Goal: Transaction & Acquisition: Purchase product/service

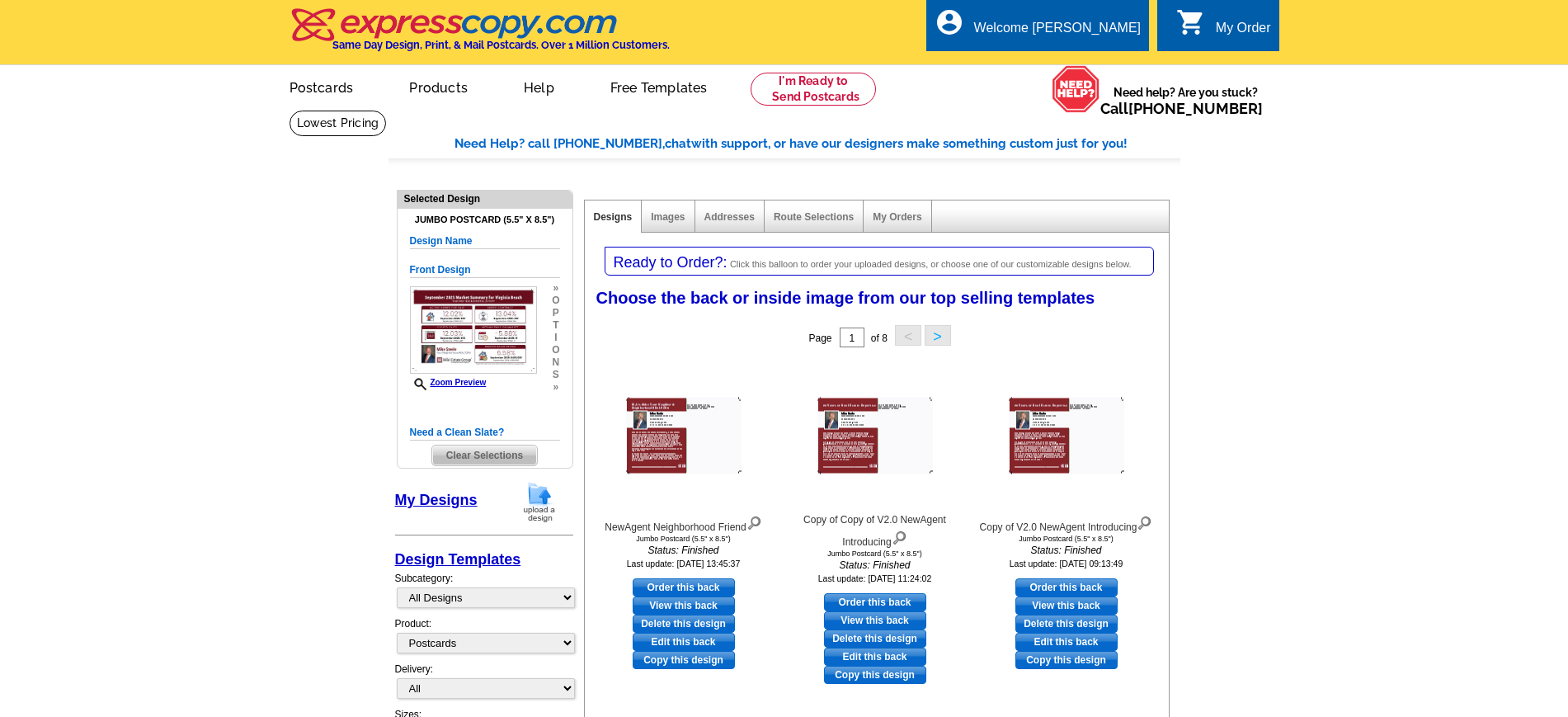
select select "1"
select select "2"
click at [1151, 522] on img at bounding box center [1144, 521] width 15 height 18
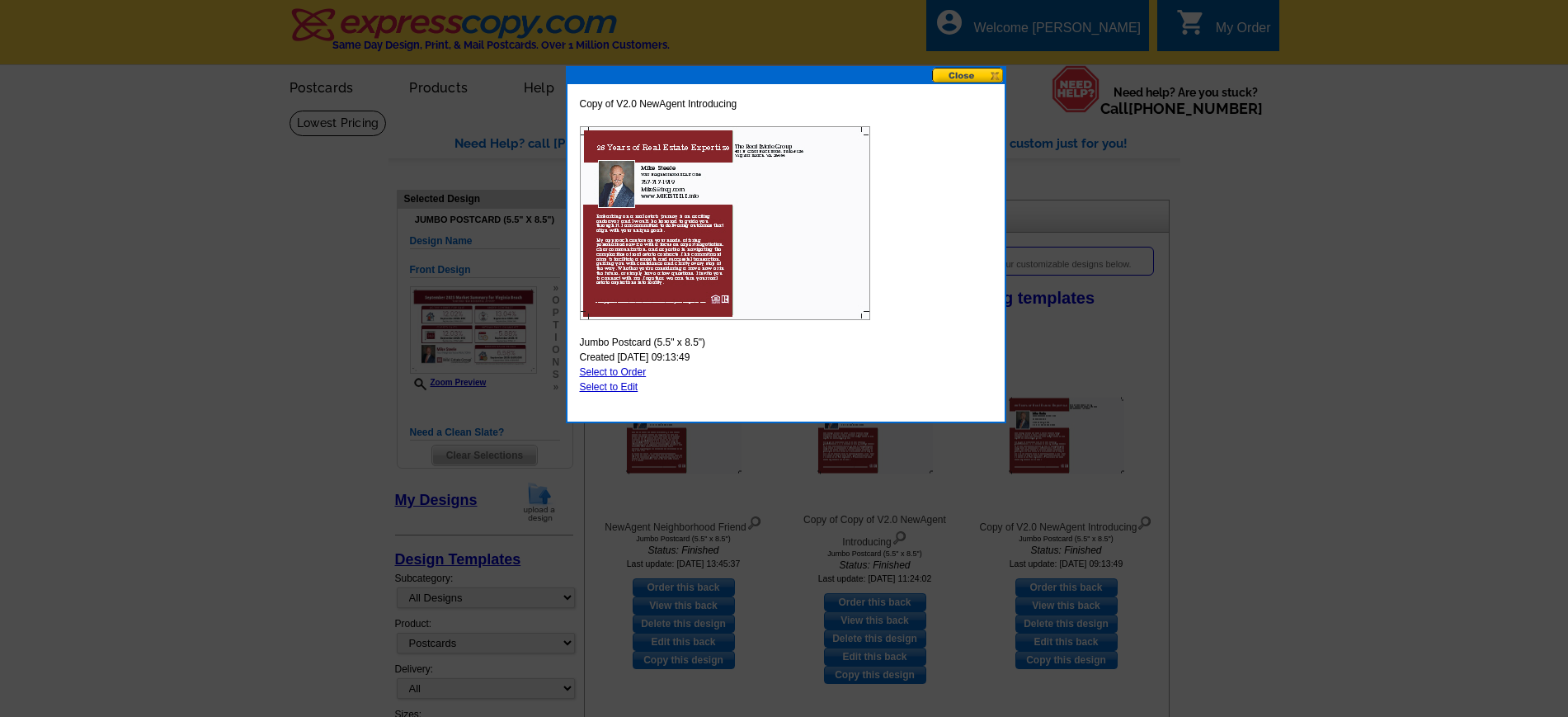
click at [957, 78] on button at bounding box center [968, 75] width 73 height 15
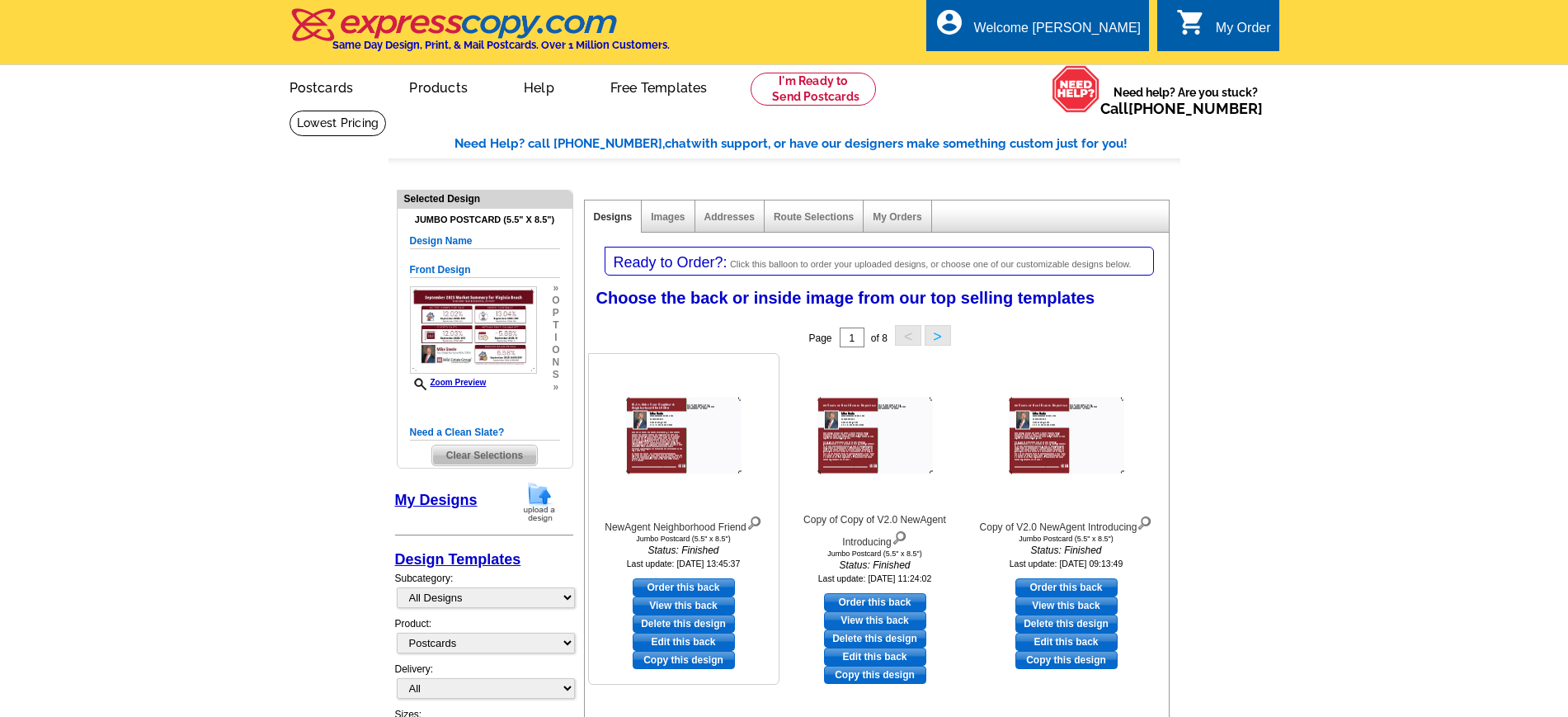
click at [755, 523] on img at bounding box center [754, 521] width 15 height 18
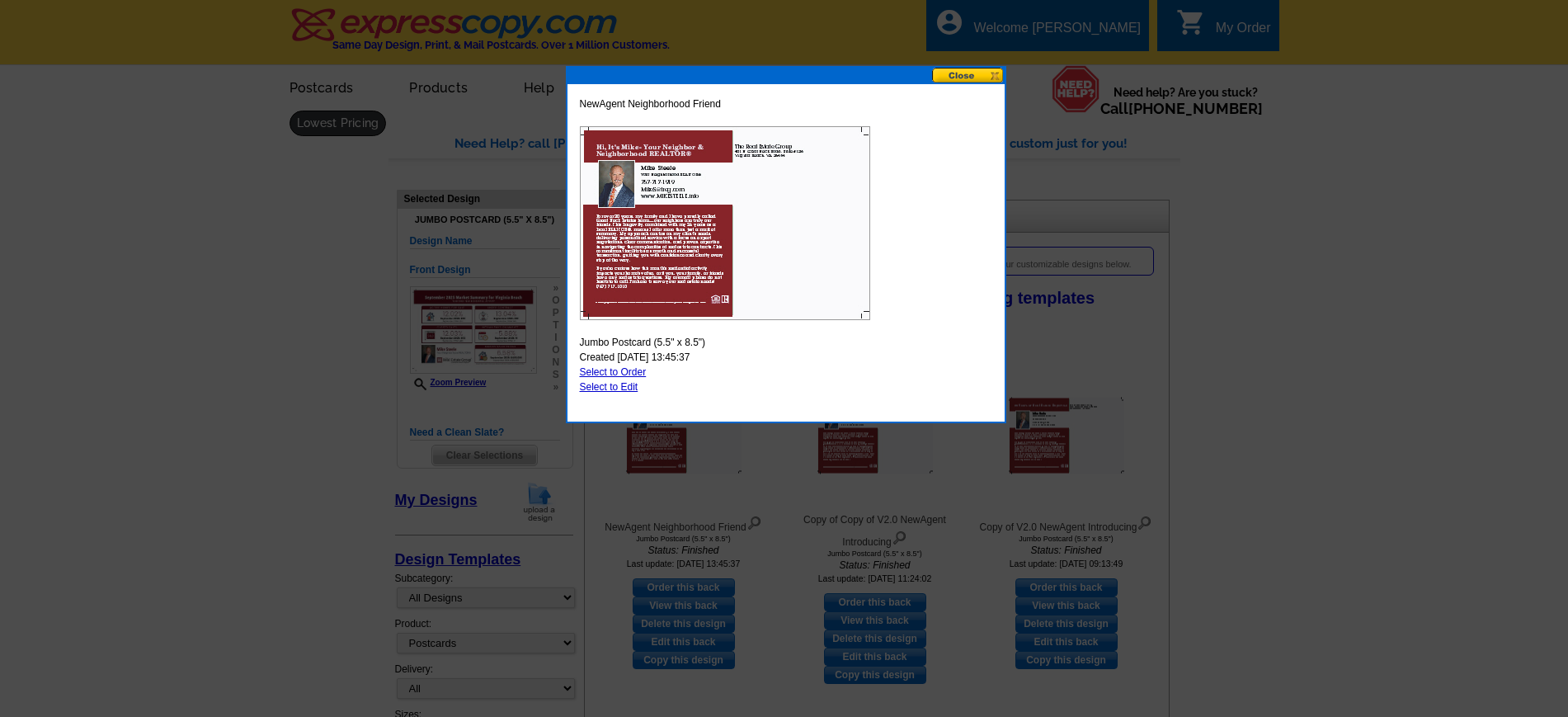
drag, startPoint x: 965, startPoint y: 76, endPoint x: 963, endPoint y: 87, distance: 11.2
click at [965, 76] on button at bounding box center [968, 75] width 73 height 15
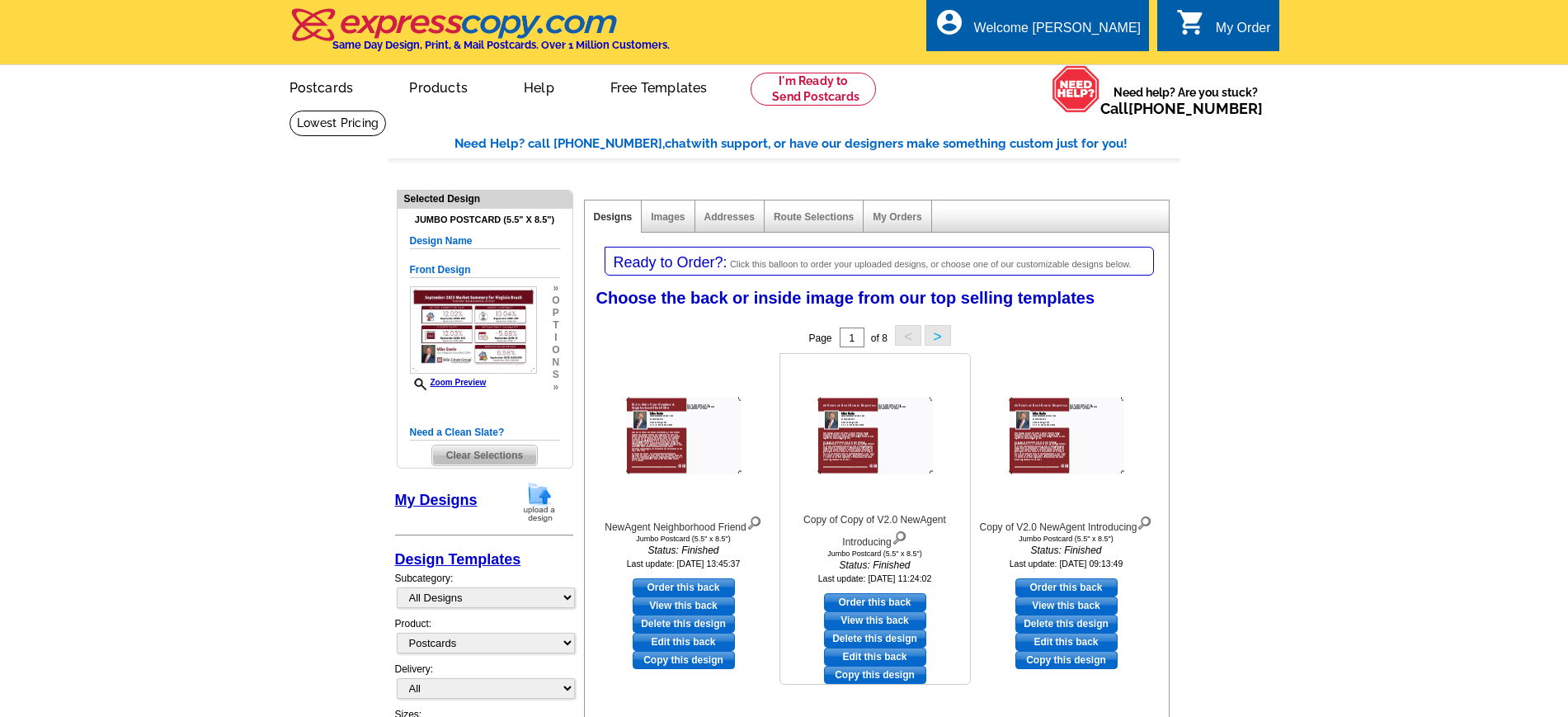
click at [903, 538] on img at bounding box center [899, 537] width 15 height 18
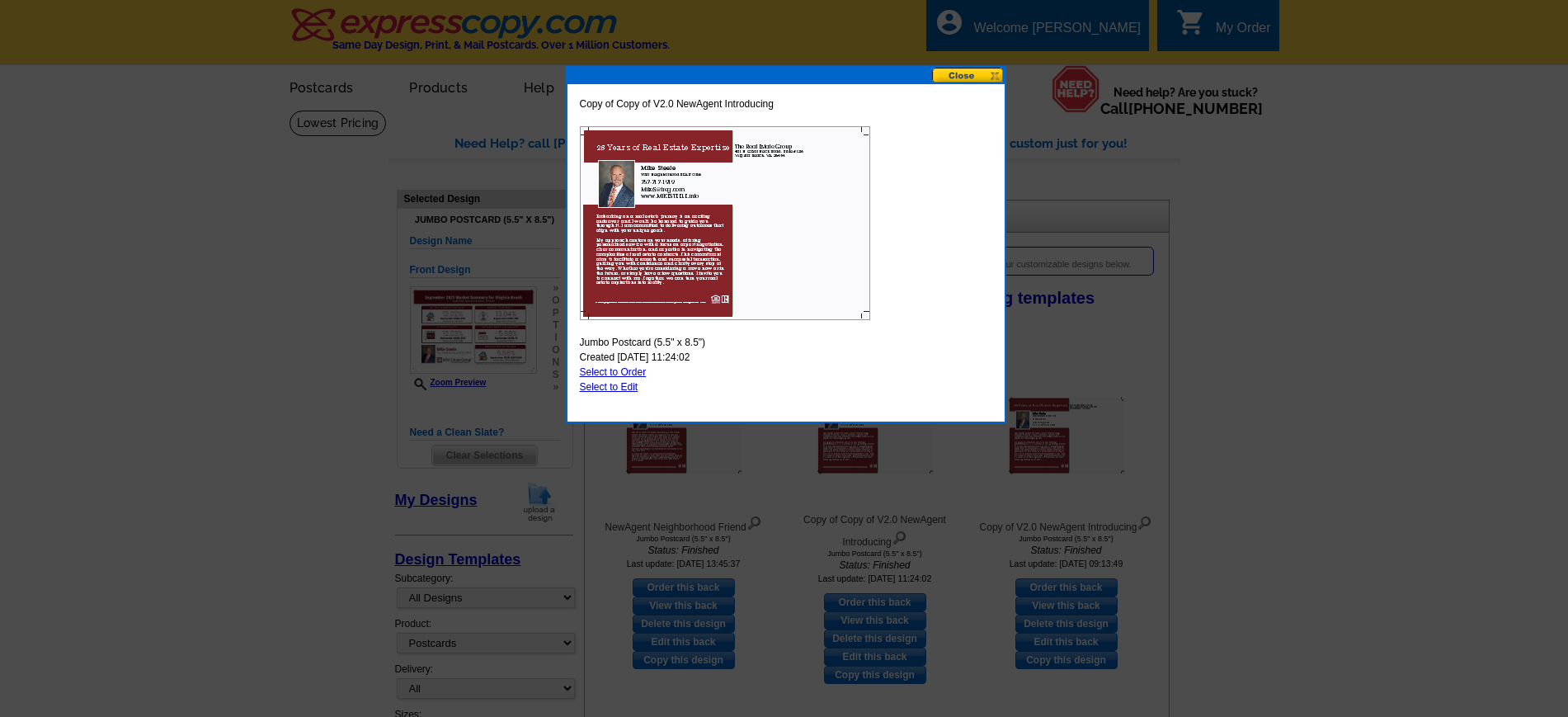
click at [961, 77] on button at bounding box center [968, 75] width 73 height 15
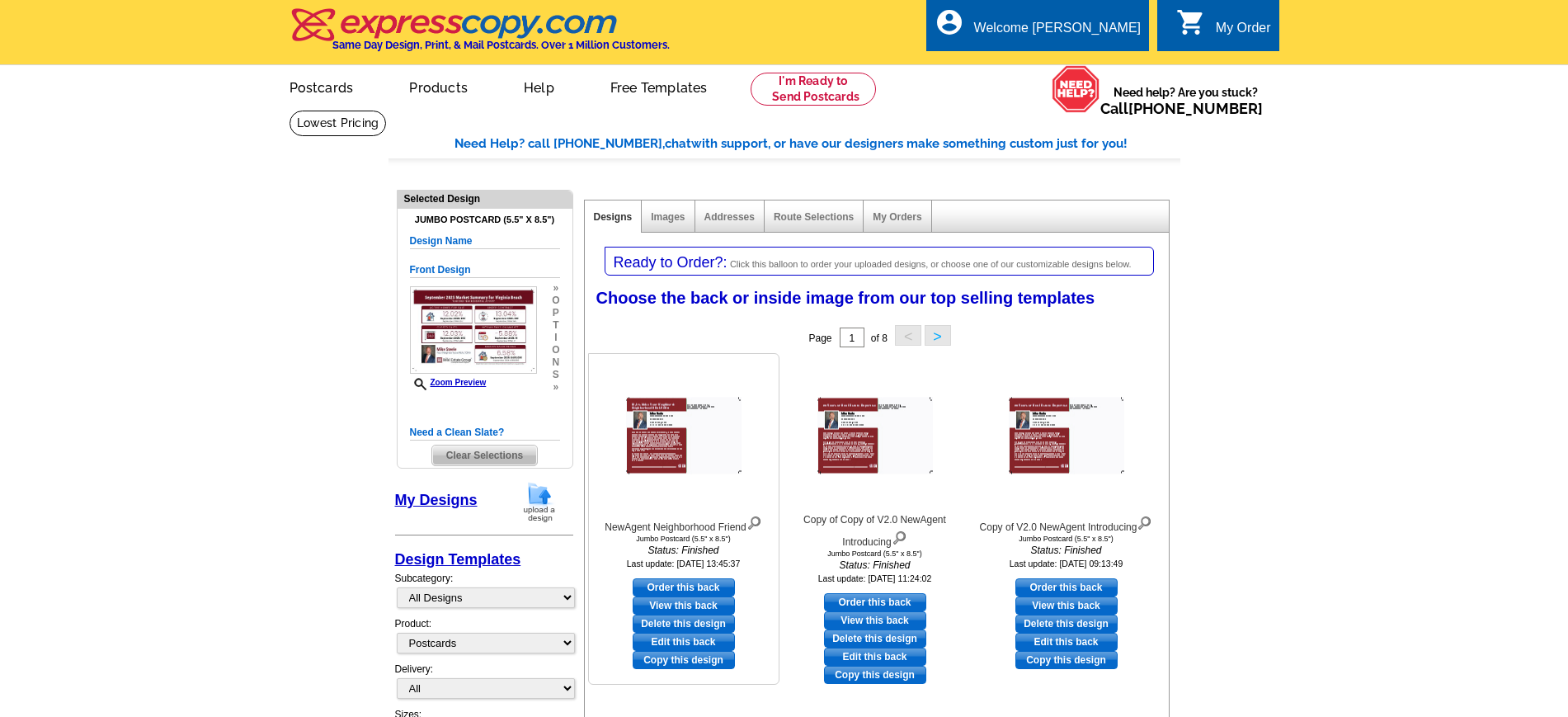
click at [719, 589] on link "Order this back" at bounding box center [684, 588] width 102 height 18
select select "front"
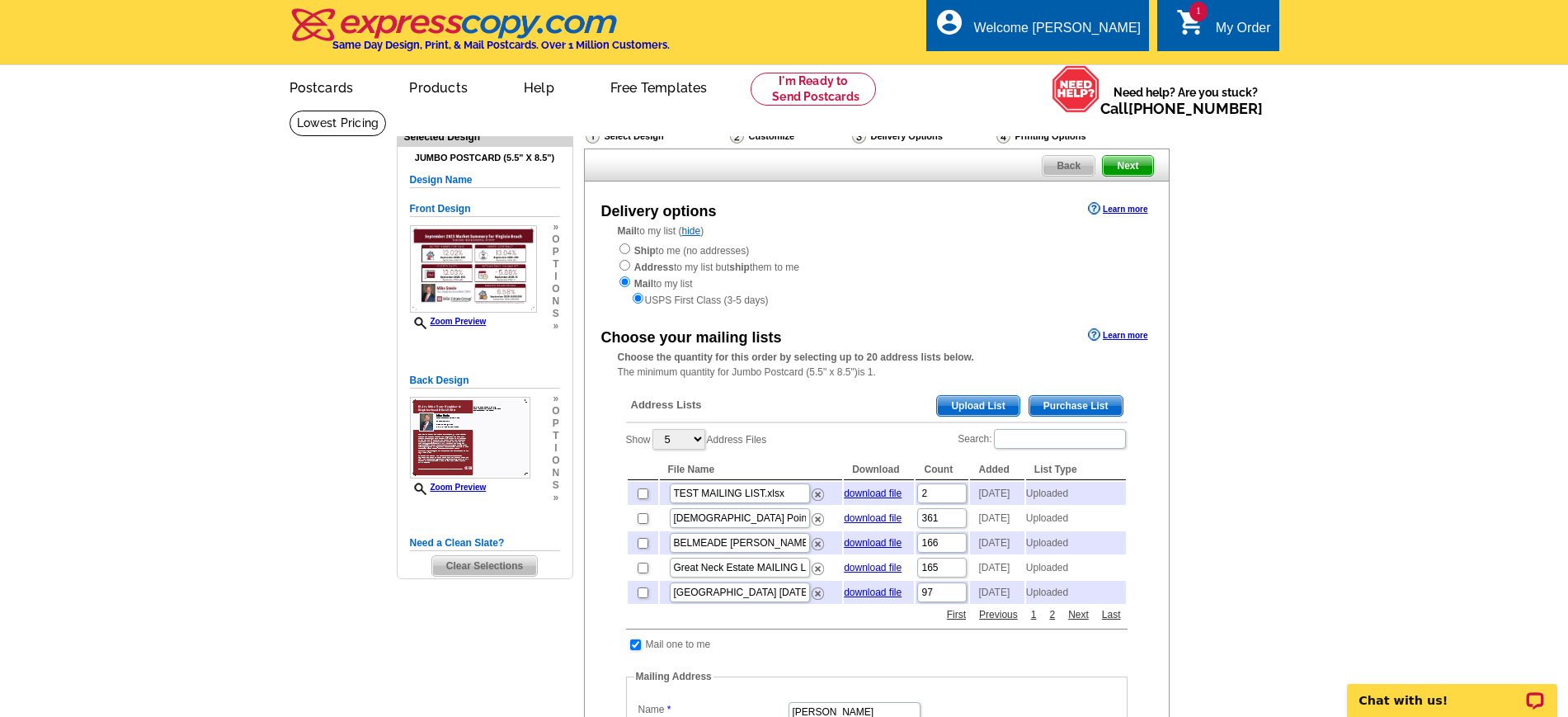
drag, startPoint x: 0, startPoint y: 0, endPoint x: 1233, endPoint y: 286, distance: 1265.7
click at [1233, 286] on main "Need Help? call 800-260-5887, chat with support, or have our designers make som…" at bounding box center [784, 648] width 1568 height 1078
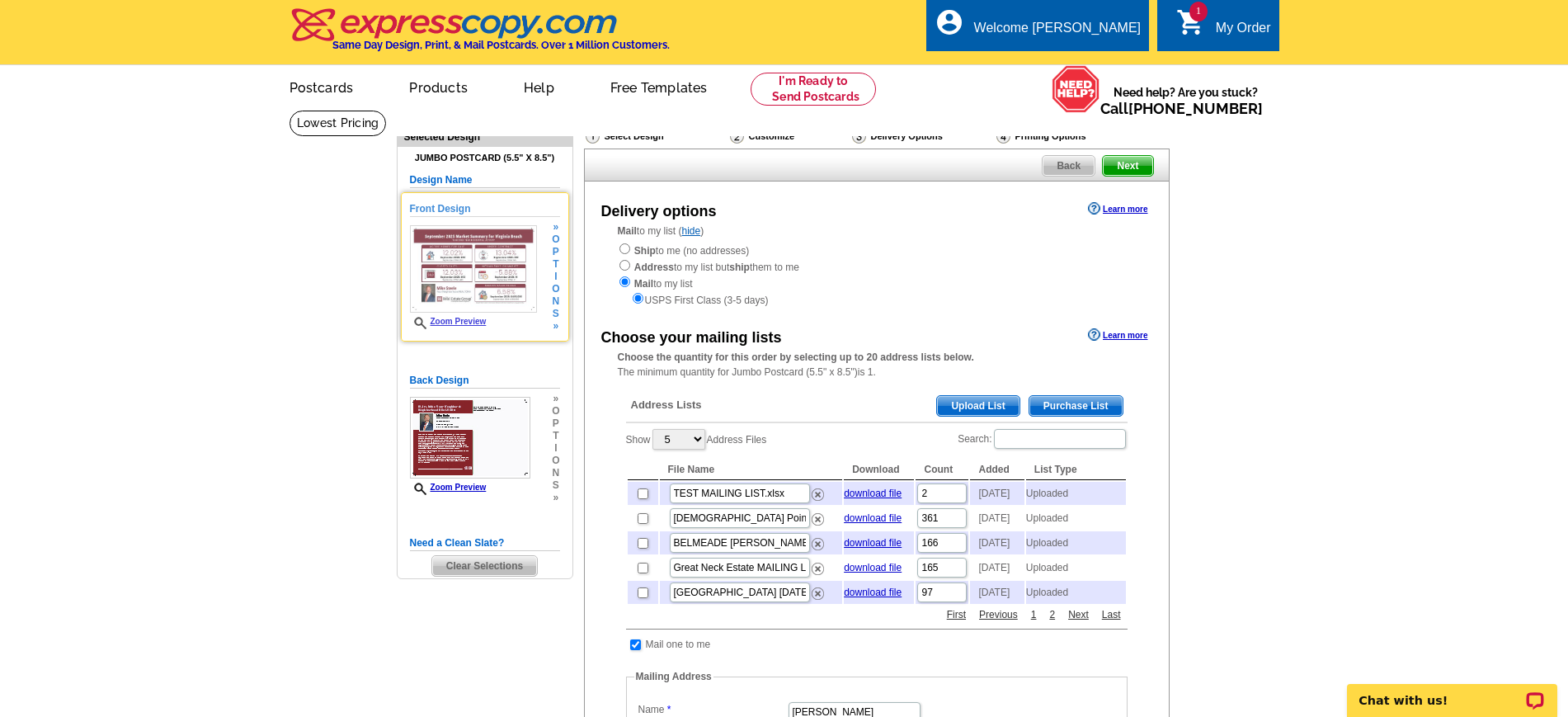
click at [460, 319] on link "Zoom Preview" at bounding box center [448, 322] width 76 height 9
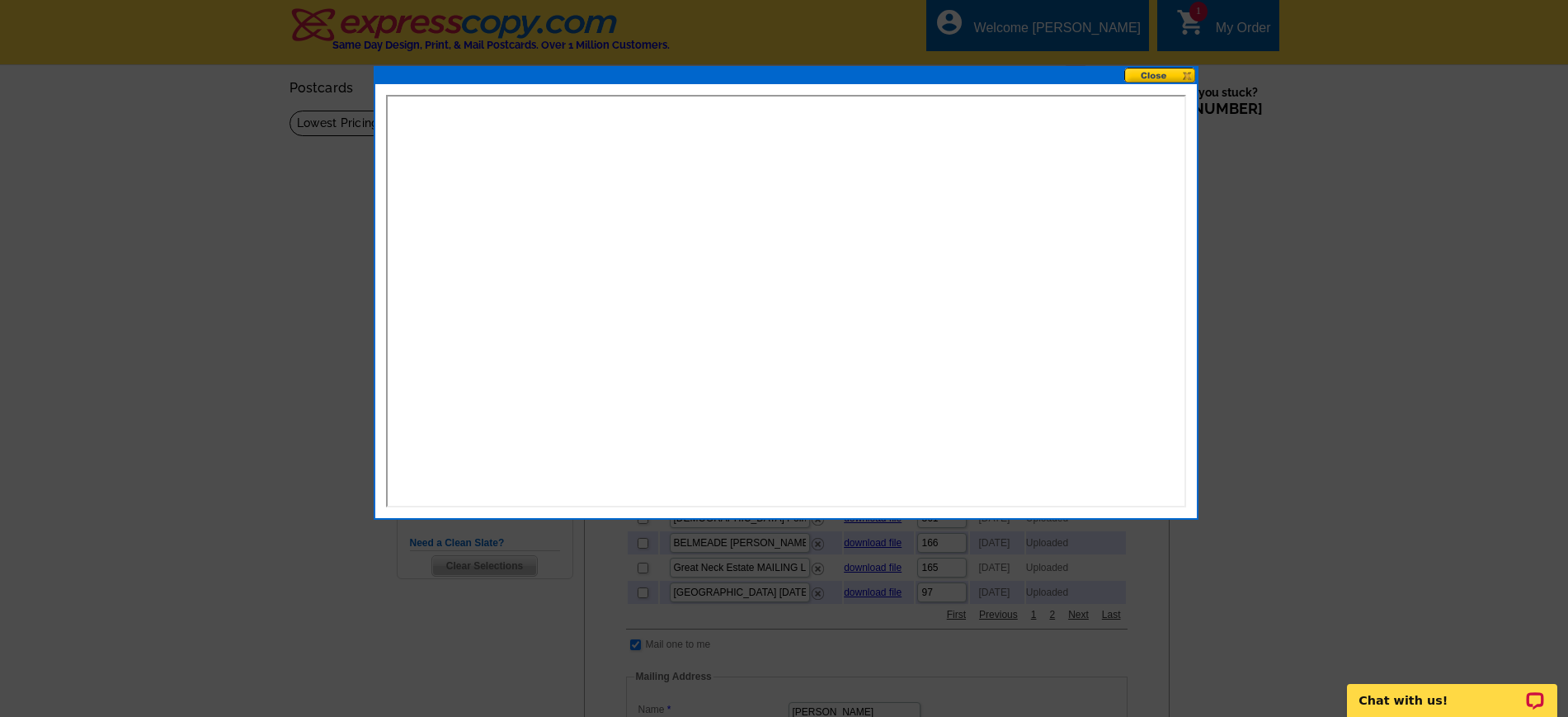
click at [1349, 216] on div at bounding box center [784, 358] width 1568 height 717
click at [1158, 72] on button at bounding box center [1160, 75] width 73 height 15
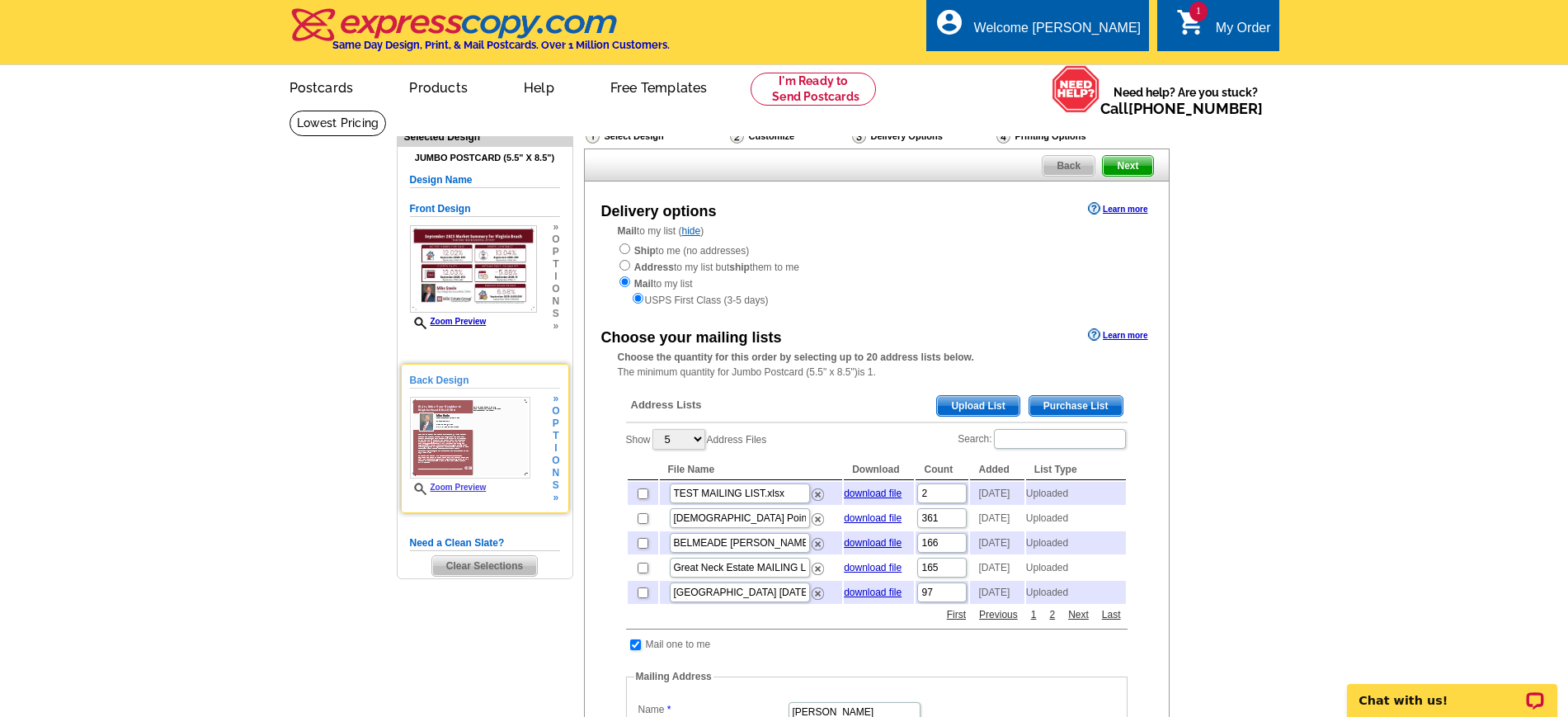
click at [448, 486] on link "Zoom Preview" at bounding box center [448, 487] width 76 height 9
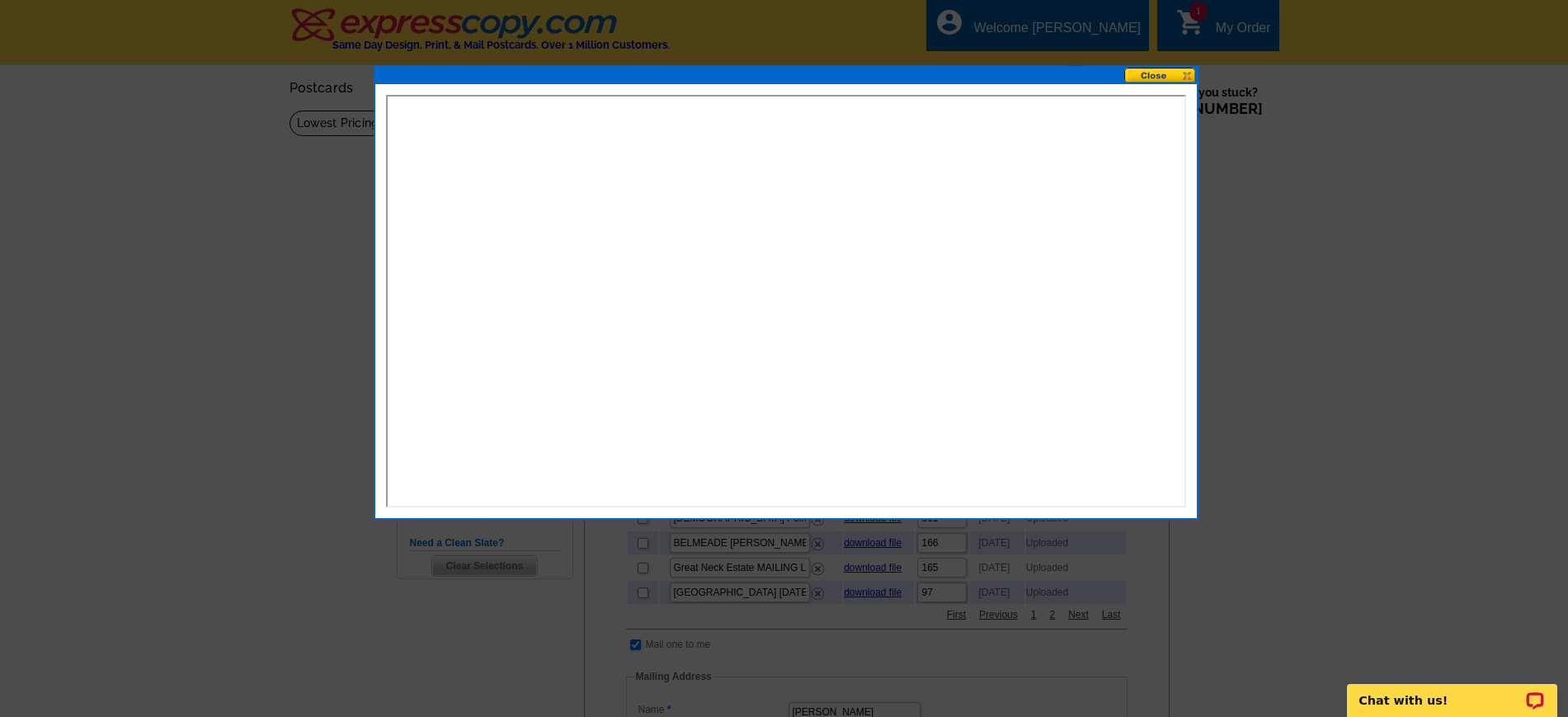
click at [1168, 72] on button at bounding box center [1160, 75] width 73 height 15
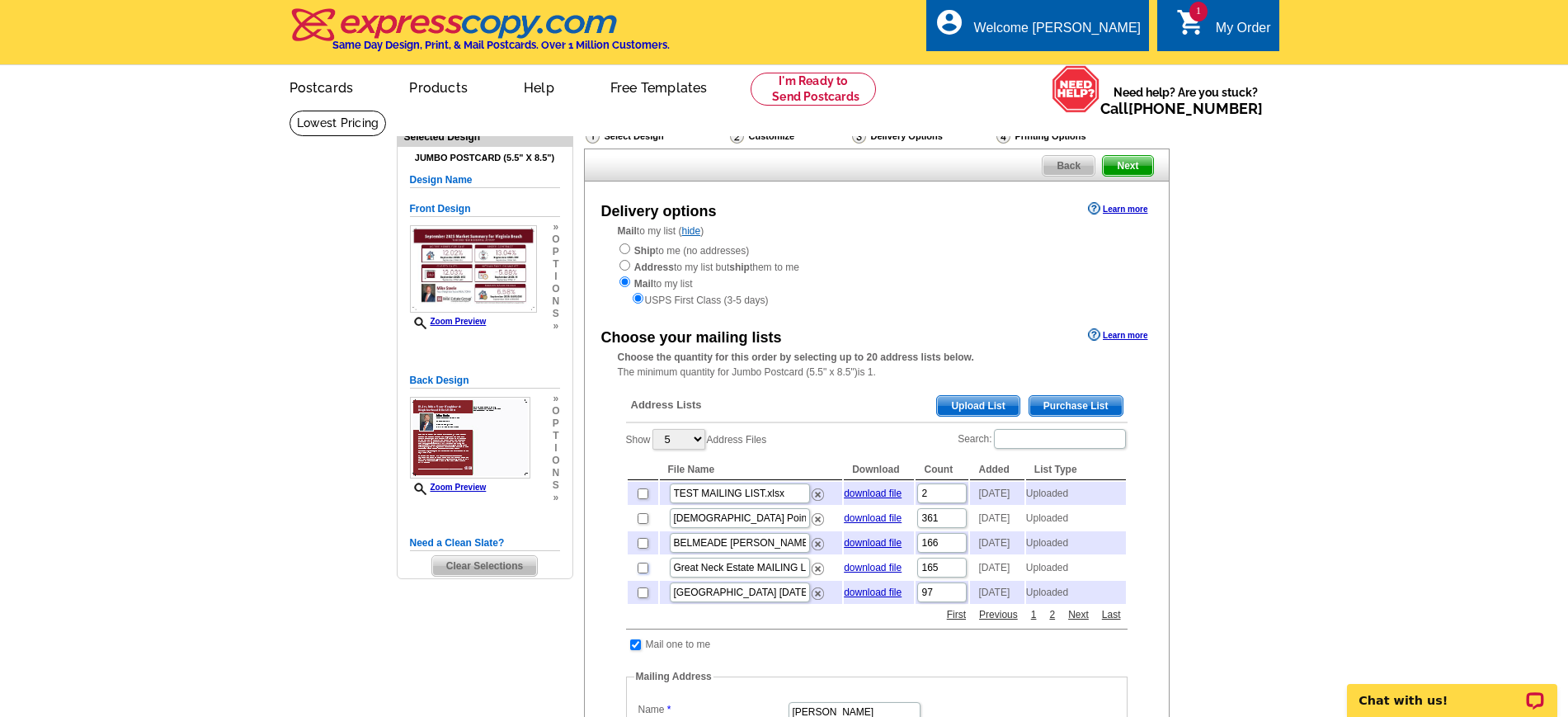
click at [646, 573] on input "checkbox" at bounding box center [643, 568] width 11 height 11
checkbox input "true"
click at [756, 578] on input "Great Neck Estate MAILING LIST UPDATED Apil 21 2025.csv" at bounding box center [739, 568] width 140 height 20
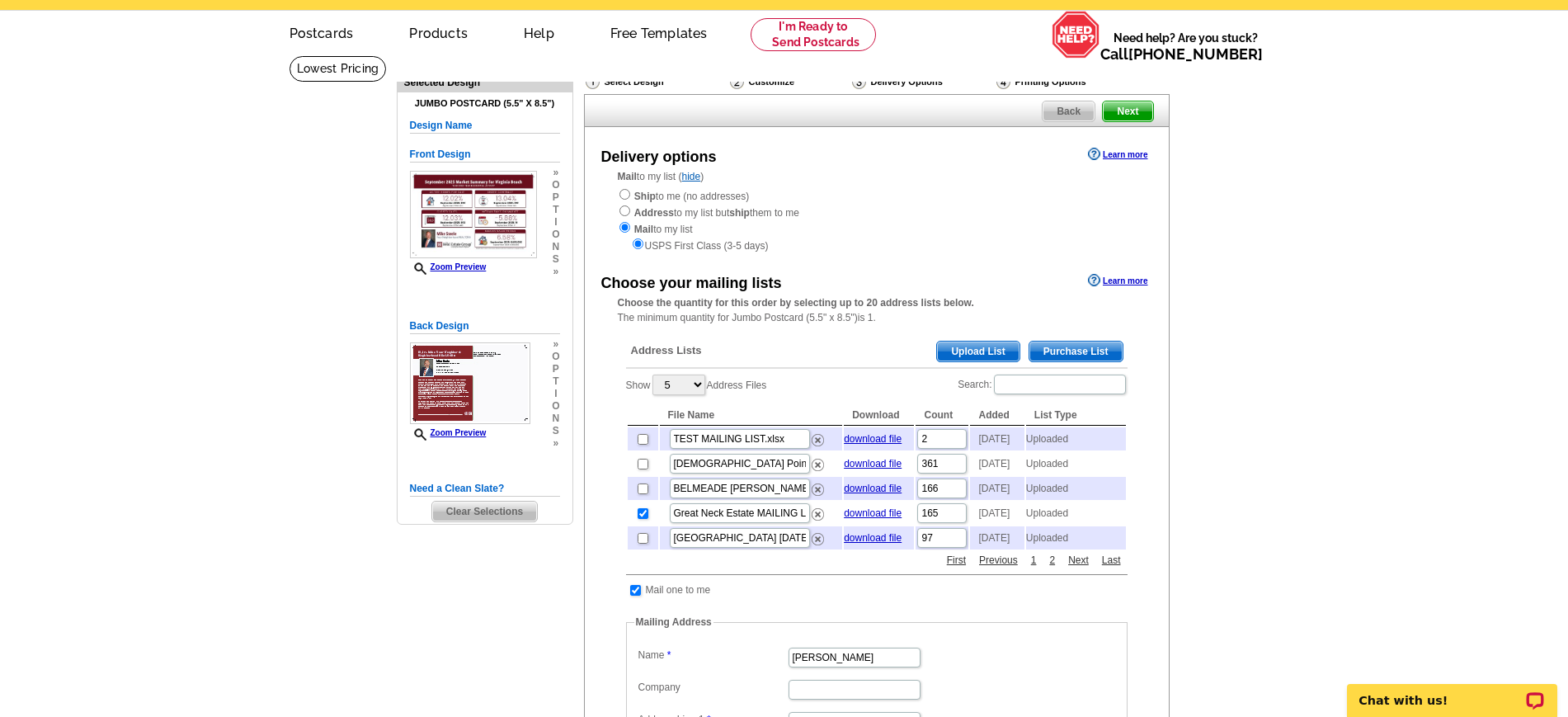
scroll to position [103, 0]
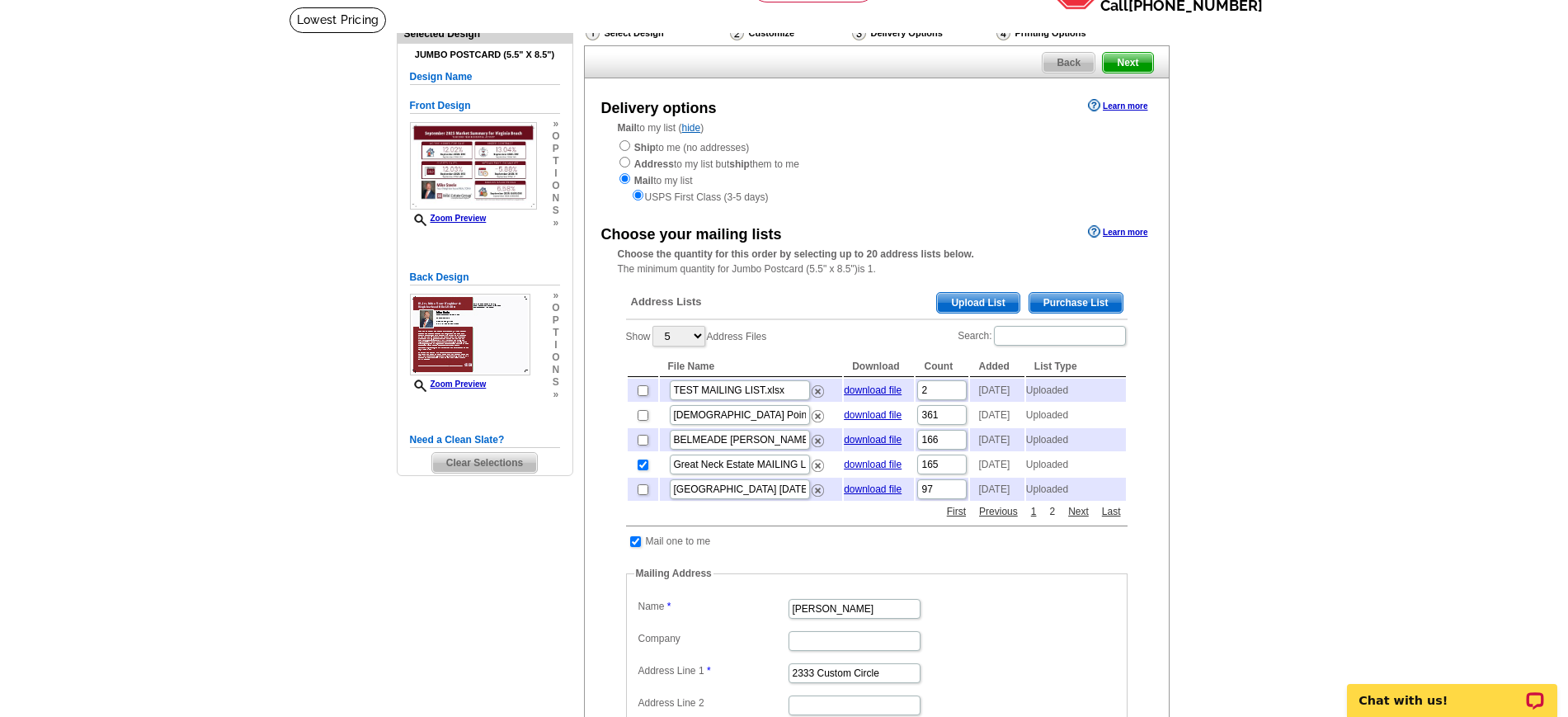
click at [1053, 519] on link "2" at bounding box center [1051, 511] width 14 height 15
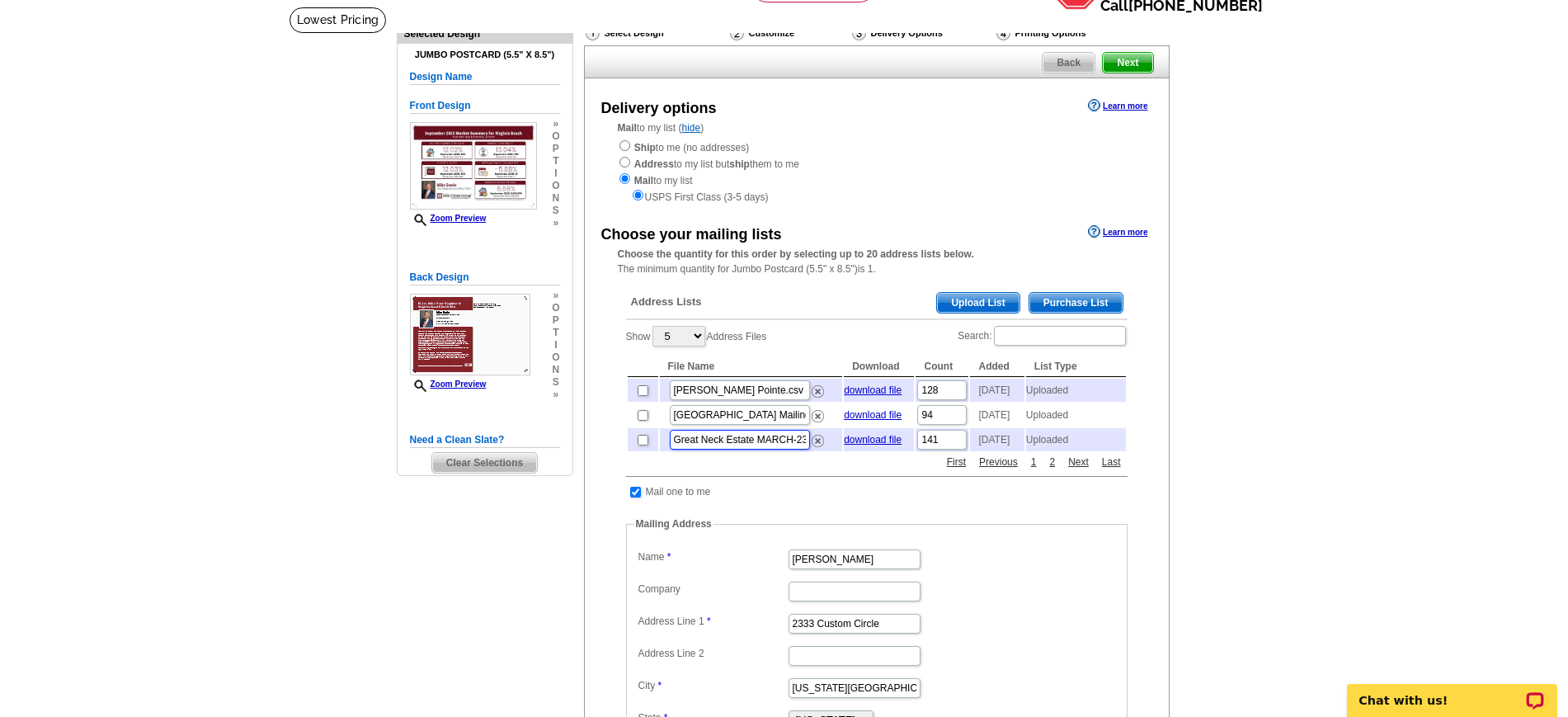
click at [759, 450] on input "Great Neck Estate MARCH-23 .csv" at bounding box center [739, 440] width 140 height 20
click at [1032, 469] on link "1" at bounding box center [1033, 462] width 14 height 15
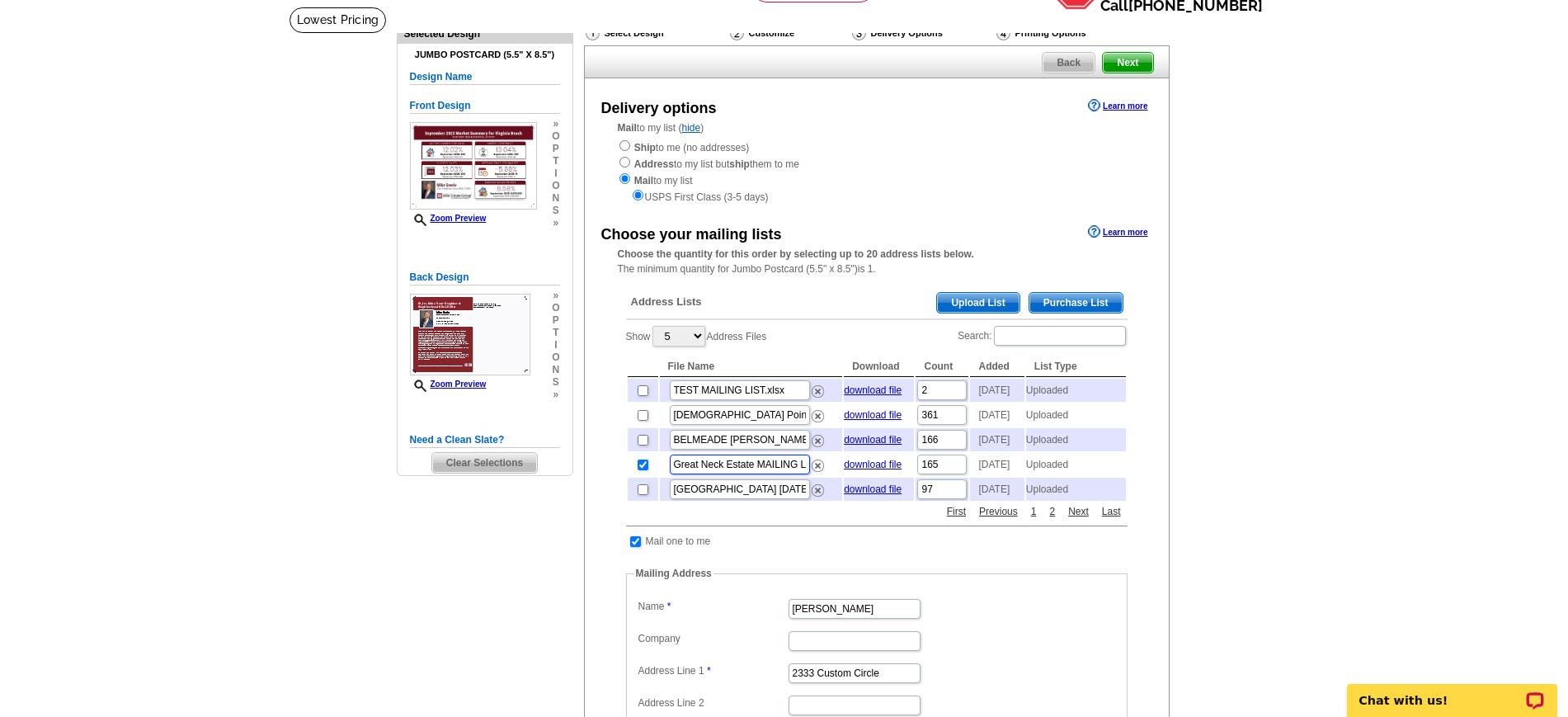
click at [778, 475] on input "Great Neck Estate MAILING LIST UPDATED Apil 21 2025.csv" at bounding box center [739, 465] width 140 height 20
